Goal: Complete application form

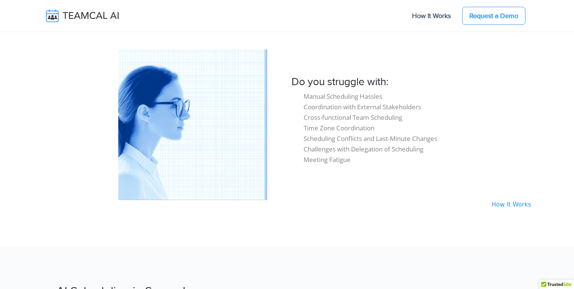
scroll to position [690, 0]
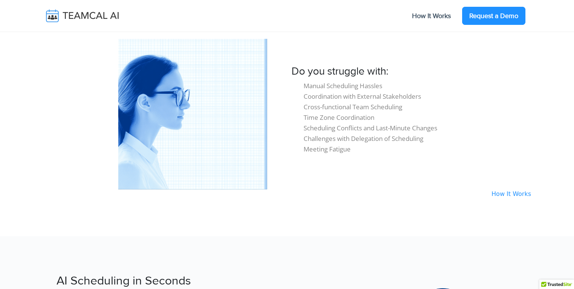
click at [504, 17] on link "Request a Demo" at bounding box center [493, 16] width 63 height 18
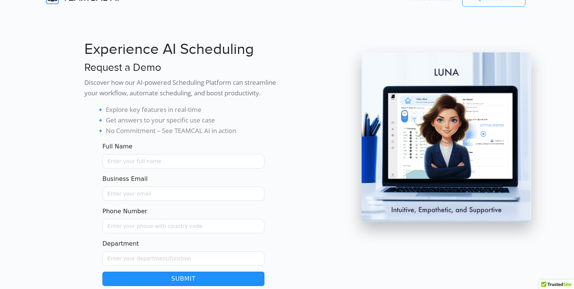
scroll to position [59, 0]
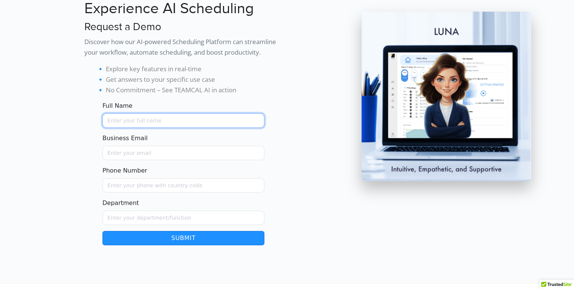
click at [151, 122] on input "Full Name" at bounding box center [183, 120] width 162 height 14
click at [50, 139] on div at bounding box center [58, 119] width 41 height 251
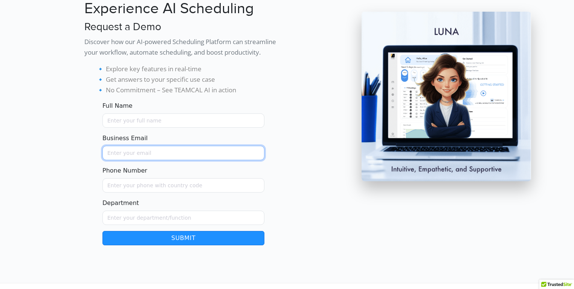
click at [122, 152] on input "Business Email" at bounding box center [183, 153] width 162 height 14
click at [76, 152] on div at bounding box center [58, 119] width 41 height 251
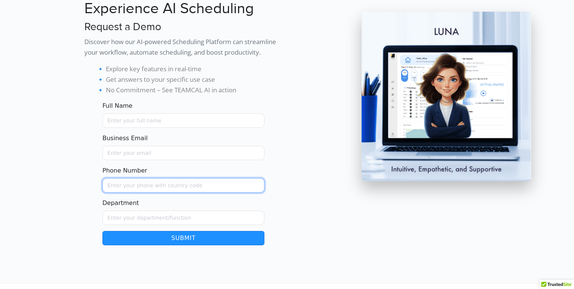
click at [123, 182] on input "Phone Number" at bounding box center [183, 185] width 162 height 14
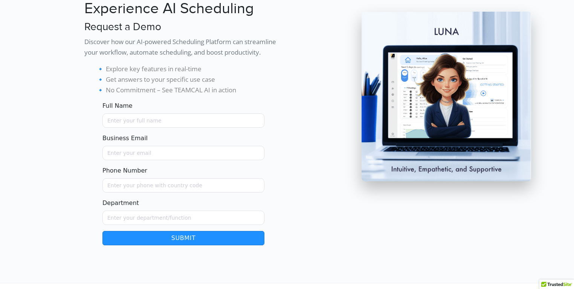
click at [95, 177] on form "Full Name Business Email Phone Number Department From demo Leave this form fiel…" at bounding box center [183, 173] width 198 height 144
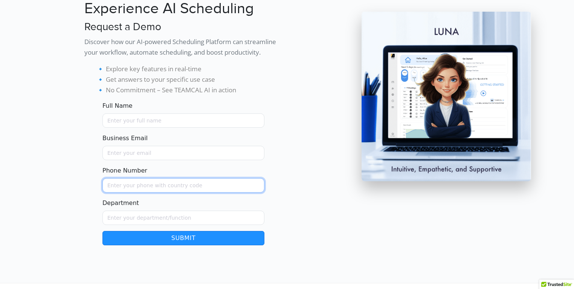
click at [113, 186] on input "Phone Number" at bounding box center [183, 185] width 162 height 14
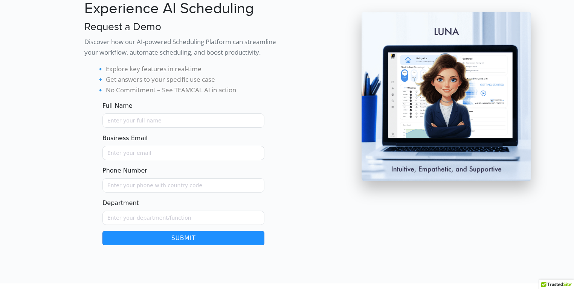
click at [94, 180] on form "Full Name Business Email Phone Number Department From demo Leave this form fiel…" at bounding box center [183, 173] width 198 height 144
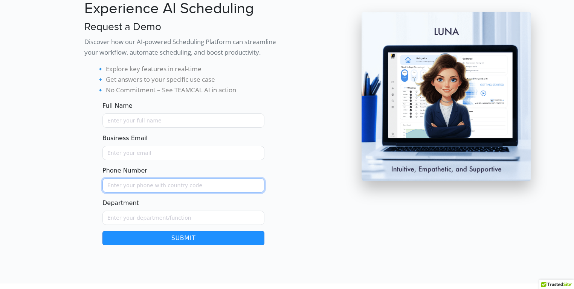
click at [126, 187] on input "Phone Number" at bounding box center [183, 185] width 162 height 14
type input "8675875876578687687687687687687"
drag, startPoint x: 221, startPoint y: 188, endPoint x: 87, endPoint y: 174, distance: 135.5
click at [87, 174] on form "Full Name Business Email Phone Number 8675875876578687687687687687687 Departmen…" at bounding box center [183, 173] width 198 height 144
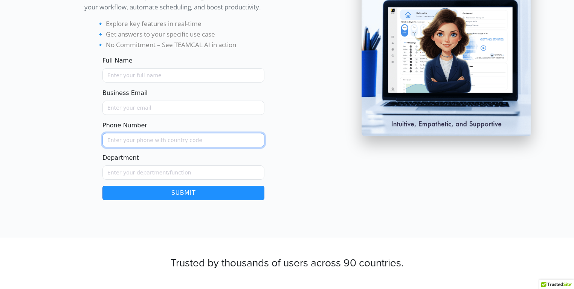
scroll to position [108, 0]
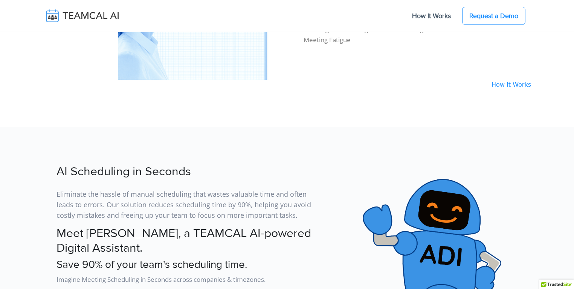
scroll to position [281, 0]
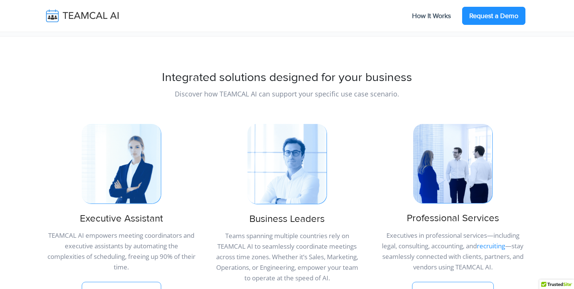
click at [497, 20] on link "Request a Demo" at bounding box center [493, 16] width 63 height 18
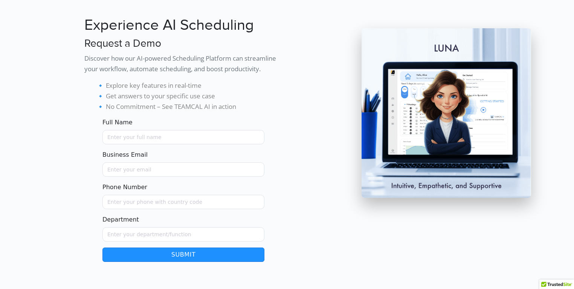
scroll to position [106, 0]
